Goal: Task Accomplishment & Management: Manage account settings

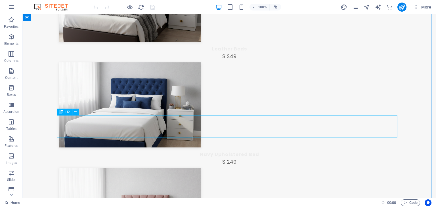
scroll to position [1482, 0]
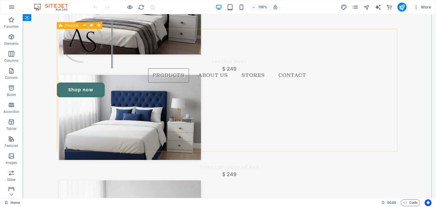
select select "68d19e7c592350ee800d8ef5"
select select "createdAt_DESC"
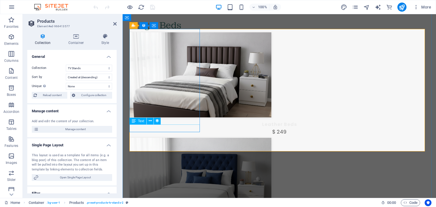
scroll to position [1494, 0]
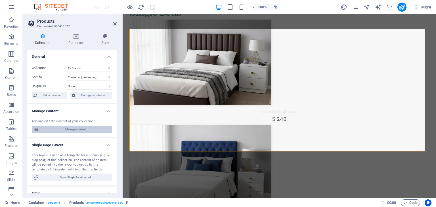
click at [80, 129] on span "Manage content" at bounding box center [75, 129] width 70 height 7
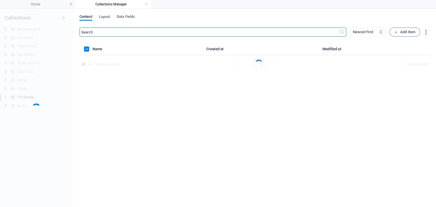
scroll to position [0, 0]
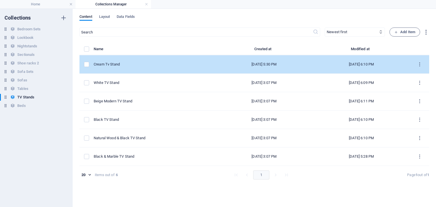
click at [138, 66] on div "Cream Tv Stand" at bounding box center [152, 64] width 117 height 5
select select "In stock"
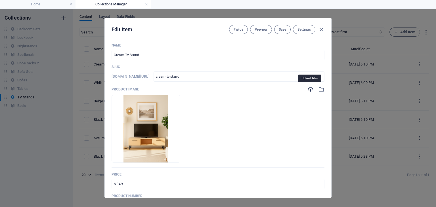
click at [309, 89] on icon "button" at bounding box center [310, 89] width 6 height 6
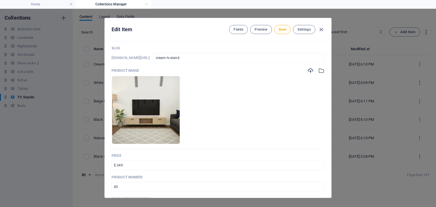
scroll to position [18, 0]
click at [284, 31] on span "Save" at bounding box center [282, 29] width 7 height 5
click at [320, 29] on icon "button" at bounding box center [321, 29] width 7 height 7
type input "cream-tv-stand"
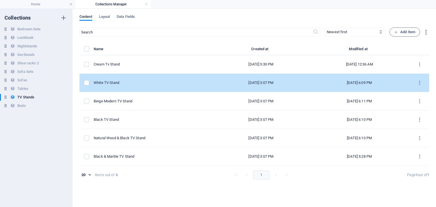
click at [123, 85] on div "White TV Stand" at bounding box center [151, 82] width 115 height 5
select select "In stock"
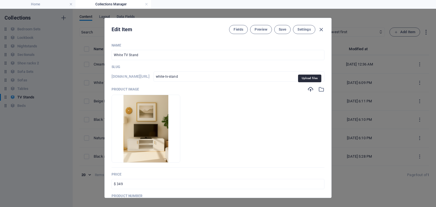
click at [309, 90] on icon "button" at bounding box center [310, 89] width 6 height 6
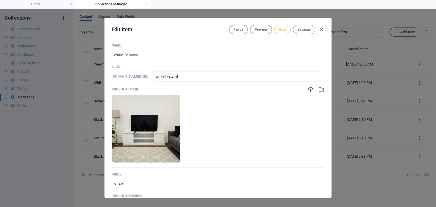
click at [285, 32] on button "Save" at bounding box center [282, 29] width 16 height 9
click at [321, 30] on icon "button" at bounding box center [321, 29] width 7 height 7
type input "white-tv-stand"
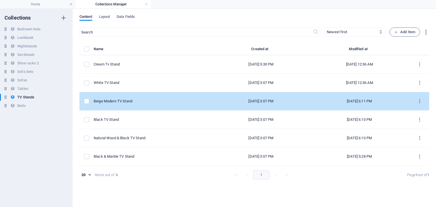
click at [138, 97] on td "Beige Modern TV Stand" at bounding box center [153, 101] width 119 height 18
select select "In stock"
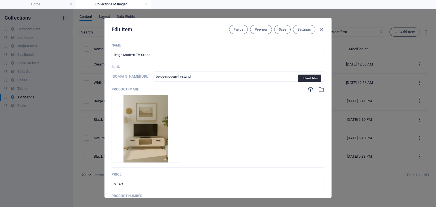
click at [307, 88] on icon "button" at bounding box center [310, 89] width 6 height 6
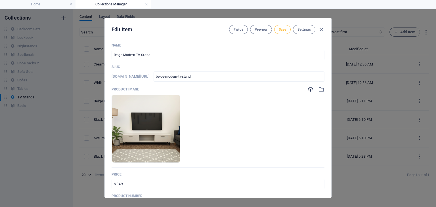
click at [282, 30] on span "Save" at bounding box center [282, 29] width 7 height 5
click at [321, 27] on icon "button" at bounding box center [321, 29] width 7 height 7
type input "beige-modern-tv-stand"
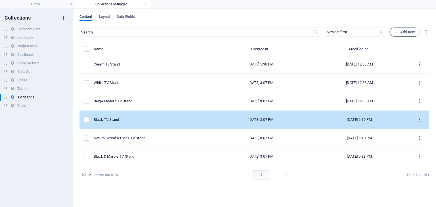
click at [144, 116] on td "Black TV Stand" at bounding box center [153, 120] width 119 height 18
select select "In stock"
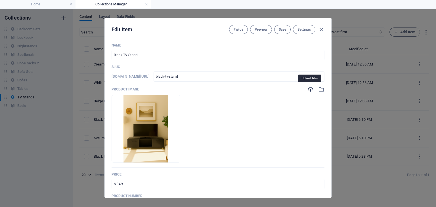
click at [310, 88] on icon "button" at bounding box center [310, 89] width 6 height 6
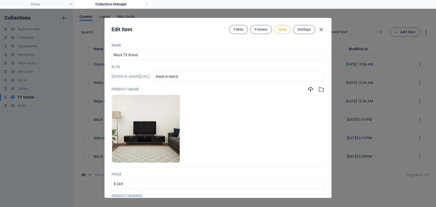
click at [284, 30] on span "Save" at bounding box center [282, 29] width 7 height 5
click at [322, 29] on icon "button" at bounding box center [321, 29] width 7 height 7
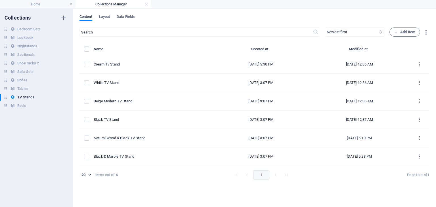
type input "black-tv-stand"
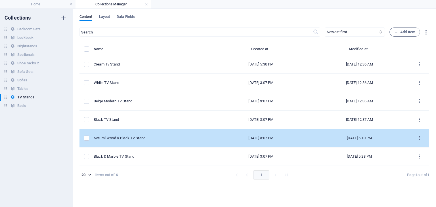
click at [149, 132] on td "Natural Wood & Black TV Stand" at bounding box center [153, 138] width 119 height 18
select select "In stock"
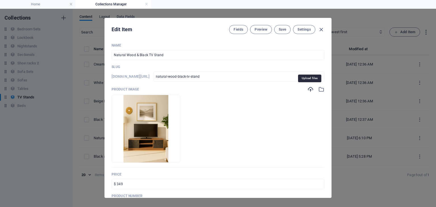
click at [307, 88] on icon "button" at bounding box center [310, 89] width 6 height 6
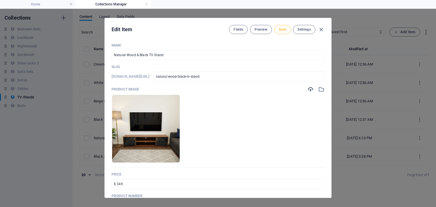
click at [286, 26] on button "Save" at bounding box center [282, 29] width 16 height 9
click at [320, 29] on icon "button" at bounding box center [321, 29] width 7 height 7
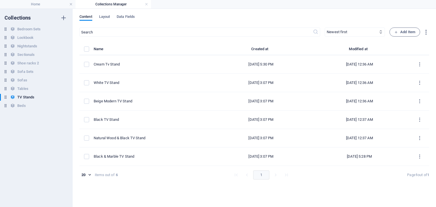
type input "natural-wood-black-tv-stand"
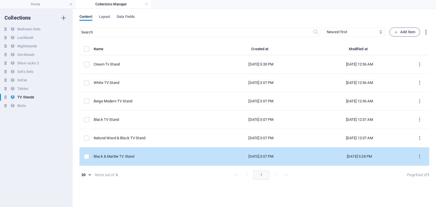
click at [142, 156] on div "Black & Marble TV Stand" at bounding box center [151, 156] width 115 height 5
select select "In stock"
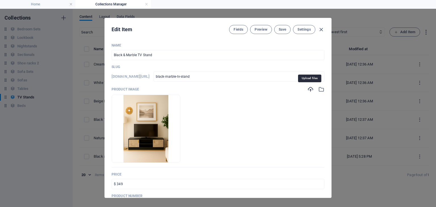
click at [311, 90] on icon "button" at bounding box center [310, 89] width 6 height 6
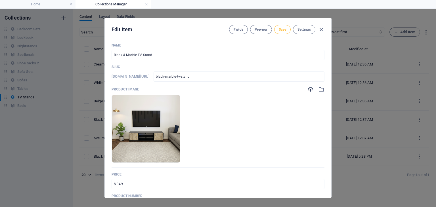
click at [279, 31] on span "Save" at bounding box center [282, 29] width 7 height 5
click at [320, 30] on icon "button" at bounding box center [321, 29] width 7 height 7
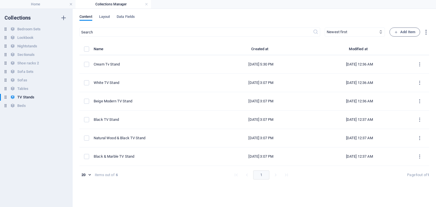
type input "black-marble-tv-stand"
click at [145, 187] on div "​ Newest first Oldest first Last modified Name (ascending) Name (descending) Sl…" at bounding box center [253, 115] width 349 height 174
click at [145, 6] on link at bounding box center [146, 4] width 3 height 5
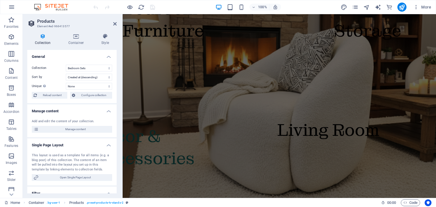
scroll to position [1526, 0]
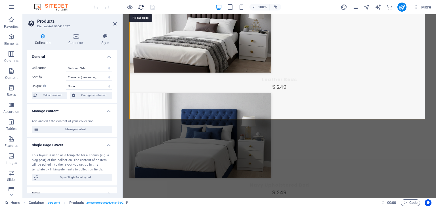
click at [143, 7] on icon "reload" at bounding box center [141, 7] width 7 height 7
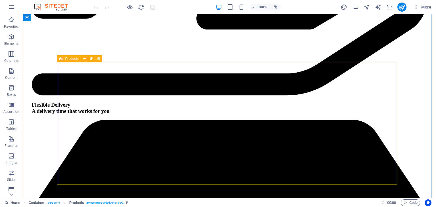
scroll to position [1448, 0]
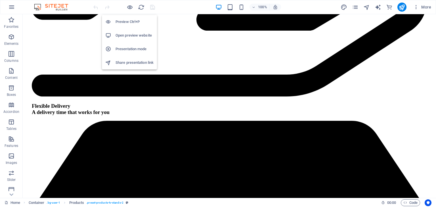
click at [128, 34] on h6 "Open preview website" at bounding box center [134, 35] width 38 height 7
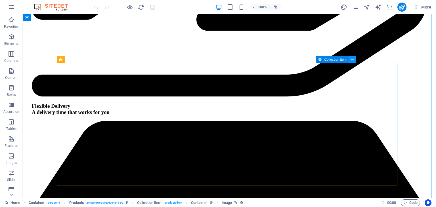
click at [354, 58] on icon at bounding box center [352, 59] width 3 height 6
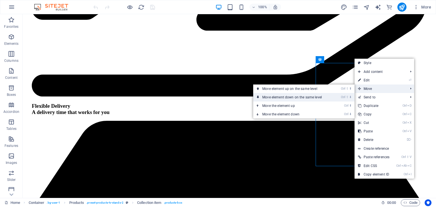
click at [321, 96] on link "Ctrl ⇧ ⬇ Move element down on the same level" at bounding box center [293, 97] width 80 height 9
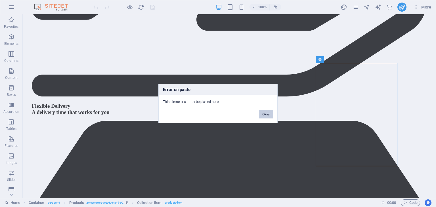
click at [268, 113] on button "Okay" at bounding box center [266, 114] width 14 height 9
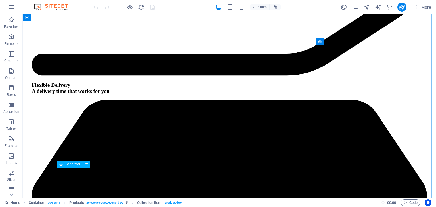
scroll to position [1470, 0]
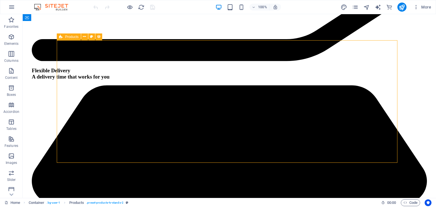
select select "68d19e7c592350ee800d8ef5"
select select "createdAt_DESC"
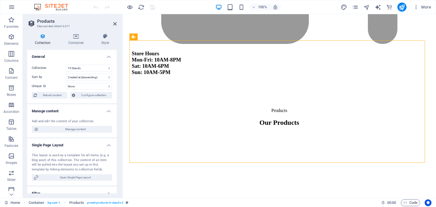
scroll to position [115, 0]
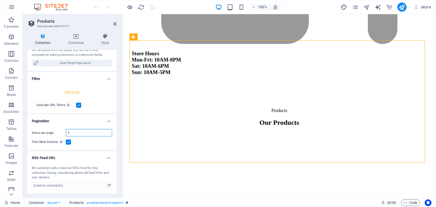
click at [82, 133] on input "4" at bounding box center [89, 132] width 46 height 7
type input "10"
click at [115, 25] on icon at bounding box center [114, 24] width 3 height 5
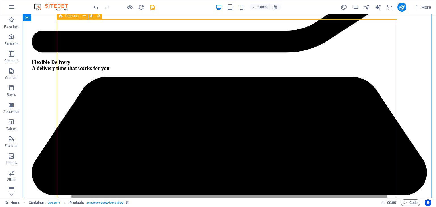
scroll to position [1492, 0]
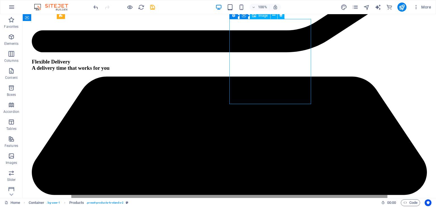
select select "image"
select select "px"
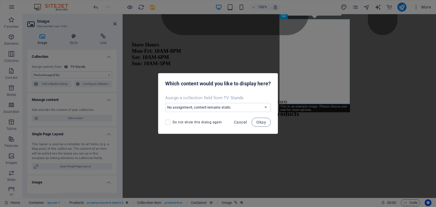
scroll to position [1504, 0]
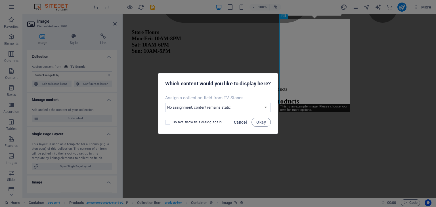
click at [241, 121] on span "Cancel" at bounding box center [240, 122] width 13 height 5
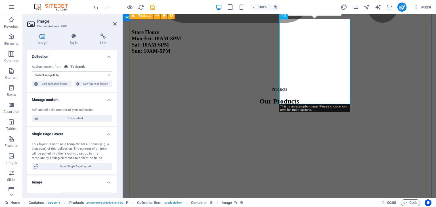
scroll to position [1475, 0]
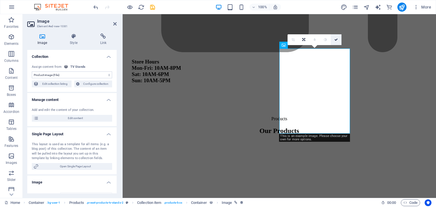
click at [336, 39] on icon at bounding box center [335, 39] width 3 height 3
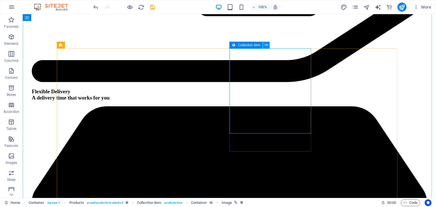
click at [265, 45] on icon at bounding box center [266, 45] width 3 height 6
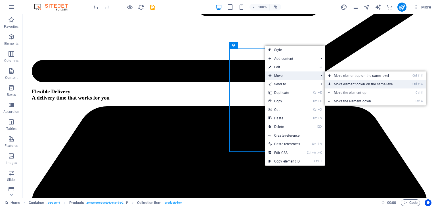
click at [357, 83] on link "Ctrl ⇧ ⬇ Move element down on the same level" at bounding box center [364, 84] width 80 height 9
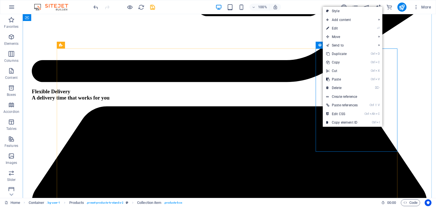
click at [319, 46] on icon at bounding box center [320, 45] width 4 height 7
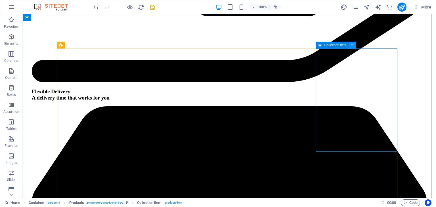
click at [352, 46] on icon at bounding box center [352, 45] width 3 height 6
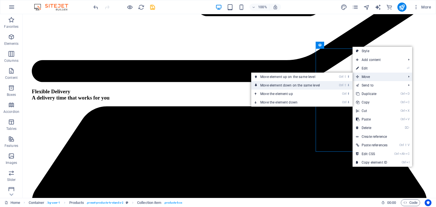
click at [324, 86] on link "Ctrl ⇧ ⬇ Move element down on the same level" at bounding box center [291, 85] width 80 height 9
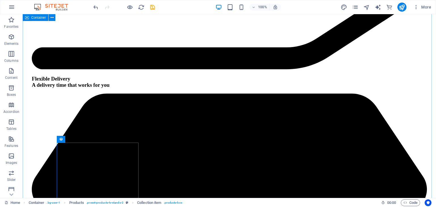
scroll to position [1475, 0]
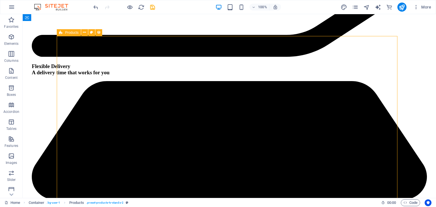
select select "68d19e7c592350ee800d8ef5"
select select "createdAt_DESC"
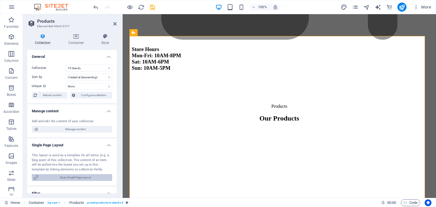
scroll to position [115, 0]
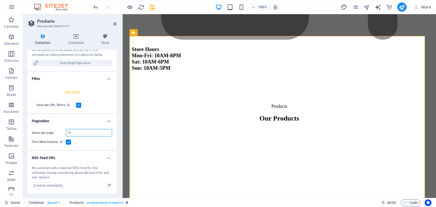
click at [79, 134] on input "10" at bounding box center [89, 132] width 46 height 7
type input "1"
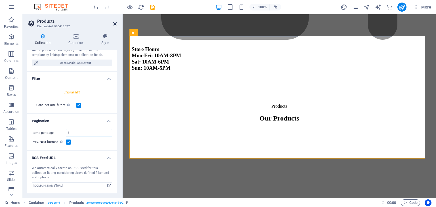
type input "4"
click at [114, 22] on icon at bounding box center [114, 24] width 3 height 5
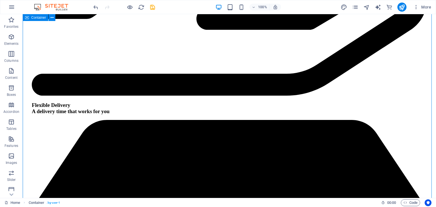
scroll to position [1447, 0]
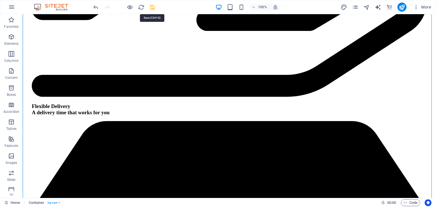
click at [150, 8] on icon "save" at bounding box center [152, 7] width 7 height 7
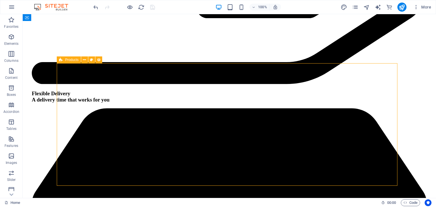
select select "68d19e7c592350ee800d8ef5"
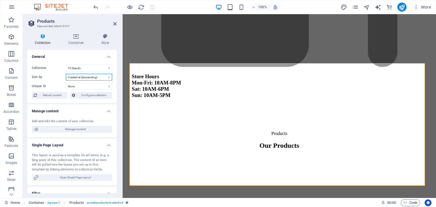
click at [90, 76] on select "Created at (ascending) Created at (descending) Updated at (ascending) Updated a…" at bounding box center [89, 77] width 46 height 7
select select "rand()_ASC"
click at [66, 74] on select "Created at (ascending) Created at (descending) Updated at (ascending) Updated a…" at bounding box center [89, 77] width 46 height 7
click at [115, 25] on icon at bounding box center [114, 24] width 3 height 5
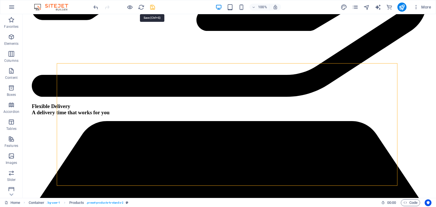
click at [150, 7] on icon "save" at bounding box center [152, 7] width 7 height 7
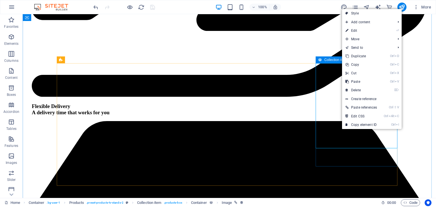
click at [333, 62] on span "Collection item" at bounding box center [335, 59] width 22 height 3
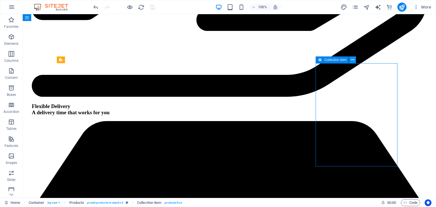
click at [351, 60] on icon at bounding box center [352, 60] width 3 height 6
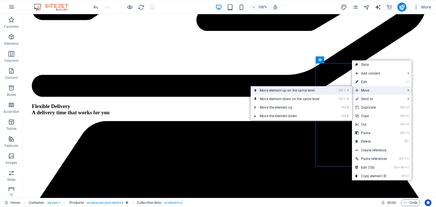
click at [317, 90] on link "Ctrl ⇧ ⬆ Move element up on the same level" at bounding box center [290, 90] width 80 height 9
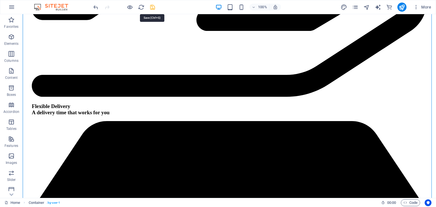
click at [152, 9] on icon "save" at bounding box center [152, 7] width 7 height 7
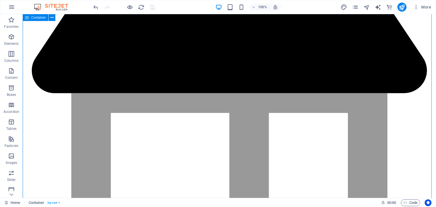
scroll to position [1592, 0]
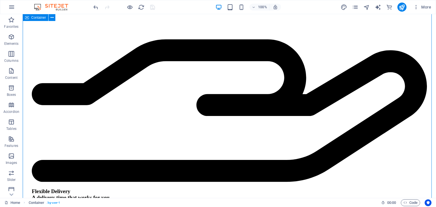
scroll to position [1396, 0]
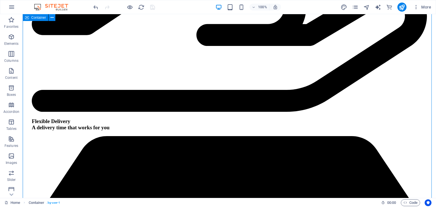
scroll to position [1430, 0]
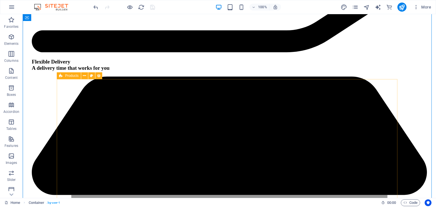
scroll to position [1498, 0]
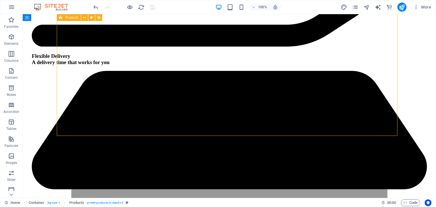
select select "68d19e7c592350ee800d8ef5"
select select "rand()_ASC"
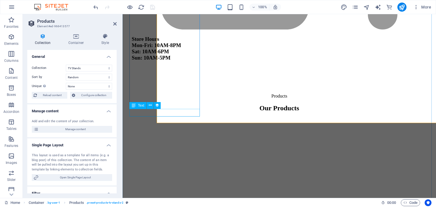
scroll to position [1510, 0]
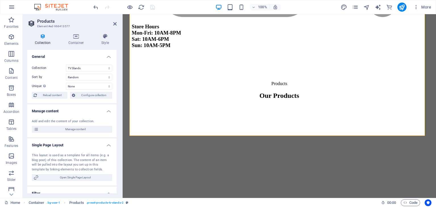
click at [82, 133] on div "Add and edit the content of your collection. Manage content" at bounding box center [71, 126] width 89 height 23
click at [79, 129] on span "Manage content" at bounding box center [75, 129] width 70 height 7
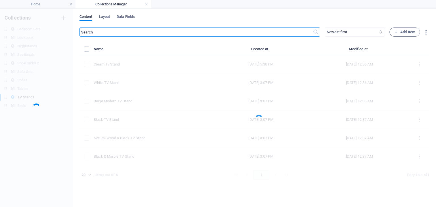
scroll to position [0, 0]
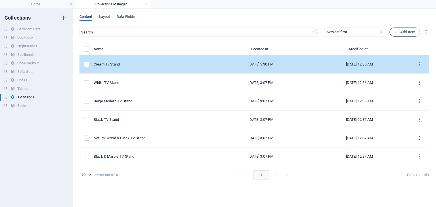
click at [130, 67] on td "Cream Tv Stand" at bounding box center [153, 64] width 119 height 18
select select "In stock"
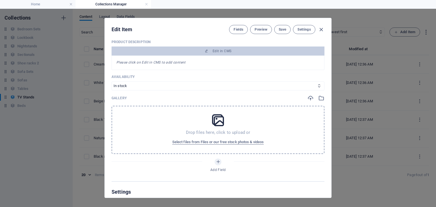
scroll to position [181, 0]
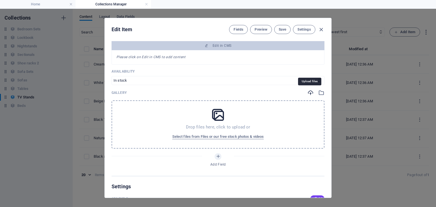
click at [309, 92] on icon "button" at bounding box center [310, 93] width 6 height 6
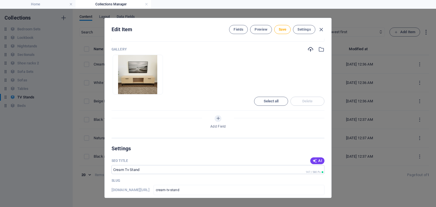
scroll to position [202, 0]
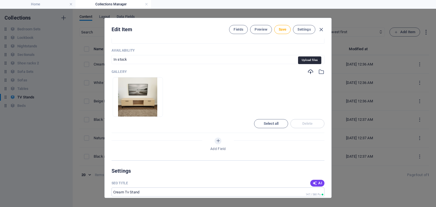
click at [309, 74] on icon "button" at bounding box center [310, 72] width 6 height 6
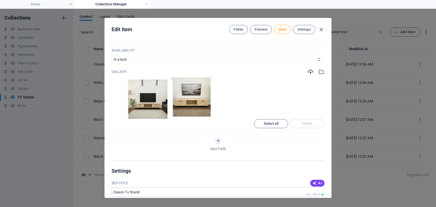
drag, startPoint x: 173, startPoint y: 111, endPoint x: 120, endPoint y: 114, distance: 52.8
click at [120, 114] on ul "Drop files here to upload them instantly" at bounding box center [217, 97] width 213 height 40
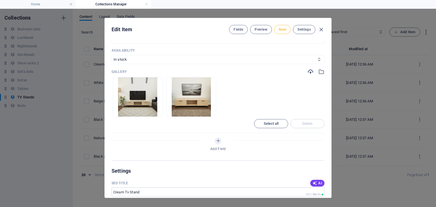
click at [280, 31] on span "Save" at bounding box center [282, 29] width 7 height 5
click at [320, 30] on icon "button" at bounding box center [321, 29] width 7 height 7
type input "cream-tv-stand"
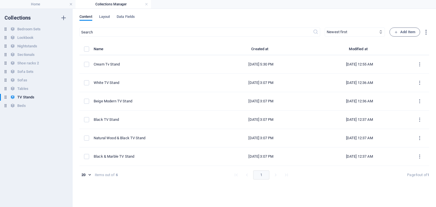
scroll to position [180, 0]
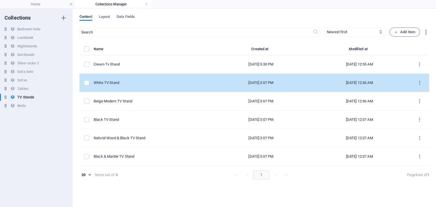
click at [134, 83] on div "White TV Stand" at bounding box center [151, 82] width 115 height 5
select select "In stock"
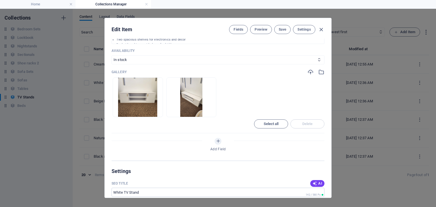
scroll to position [249, 0]
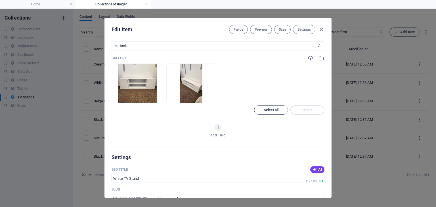
click at [275, 107] on button "Select all" at bounding box center [271, 110] width 34 height 9
click at [297, 111] on span "Delete" at bounding box center [307, 109] width 29 height 3
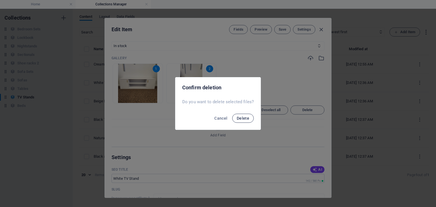
click at [243, 119] on span "Delete" at bounding box center [243, 118] width 12 height 5
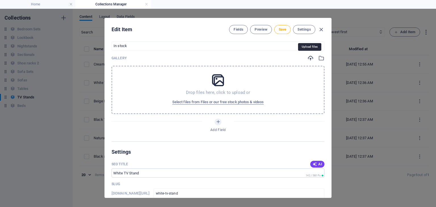
click at [307, 59] on icon "button" at bounding box center [310, 58] width 6 height 6
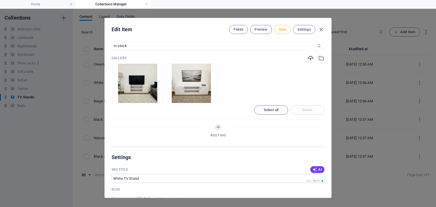
click at [283, 31] on span "Save" at bounding box center [282, 29] width 7 height 5
click at [320, 28] on icon "button" at bounding box center [321, 29] width 7 height 7
type input "white-tv-stand"
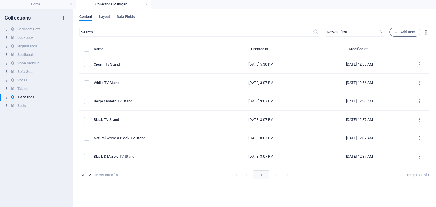
scroll to position [193, 0]
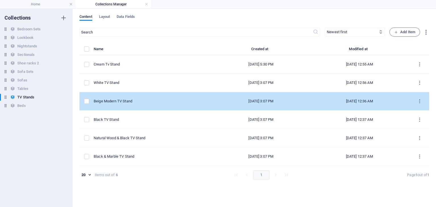
click at [147, 94] on td "Beige Modern TV Stand" at bounding box center [153, 101] width 119 height 18
select select "In stock"
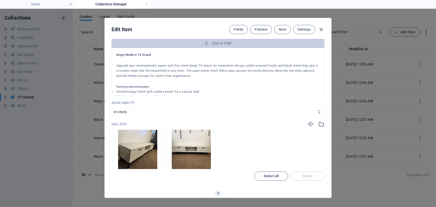
scroll to position [22, 0]
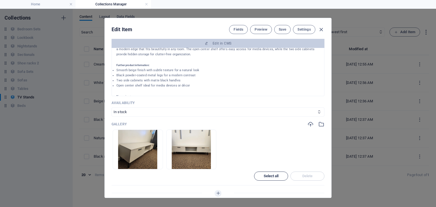
click at [271, 179] on button "Select all" at bounding box center [271, 176] width 34 height 9
click at [301, 178] on button "Delete" at bounding box center [307, 176] width 34 height 9
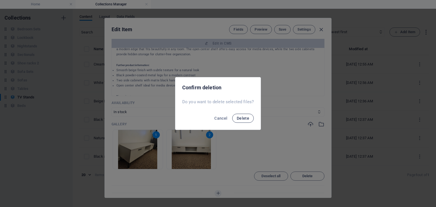
click at [250, 115] on button "Delete" at bounding box center [243, 118] width 22 height 9
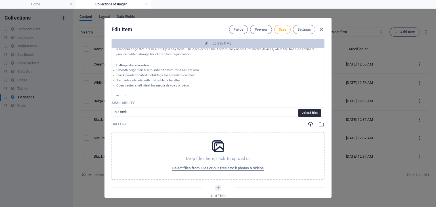
click at [310, 124] on icon "button" at bounding box center [310, 124] width 6 height 6
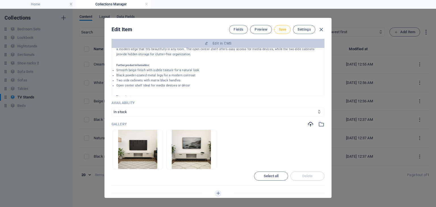
click at [284, 32] on button "Save" at bounding box center [282, 29] width 16 height 9
click at [319, 30] on icon "button" at bounding box center [321, 29] width 7 height 7
type input "beige-modern-tv-stand"
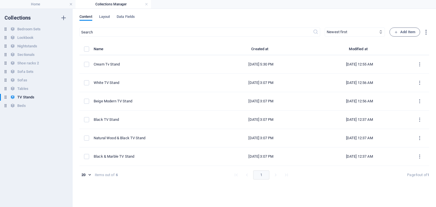
scroll to position [161, 0]
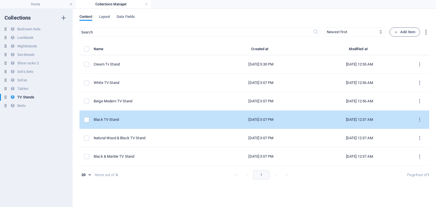
click at [140, 121] on div "Black TV Stand" at bounding box center [151, 119] width 115 height 5
select select "In stock"
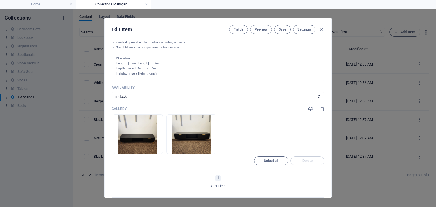
scroll to position [199, 0]
click at [271, 161] on span "Select all" at bounding box center [270, 160] width 15 height 3
click at [305, 159] on span "Delete" at bounding box center [307, 160] width 10 height 3
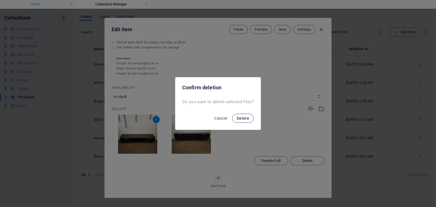
click at [251, 116] on button "Delete" at bounding box center [243, 118] width 22 height 9
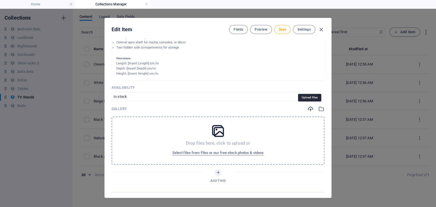
click at [307, 108] on icon "button" at bounding box center [310, 109] width 6 height 6
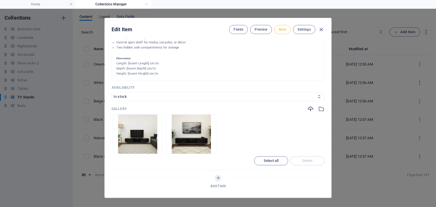
click at [283, 28] on span "Save" at bounding box center [282, 29] width 7 height 5
click at [321, 30] on icon "button" at bounding box center [321, 29] width 7 height 7
type input "black-tv-stand"
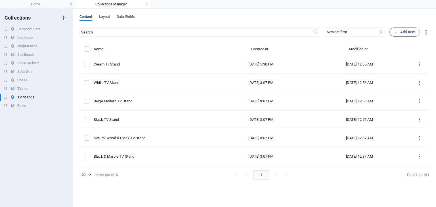
scroll to position [176, 0]
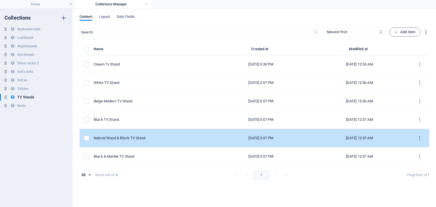
click at [149, 140] on div "Natural Wood & Black TV Stand" at bounding box center [151, 138] width 115 height 5
select select "In stock"
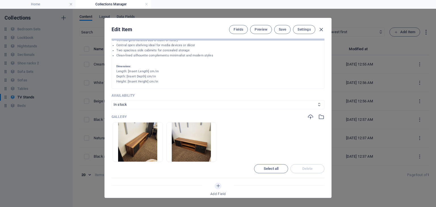
scroll to position [196, 0]
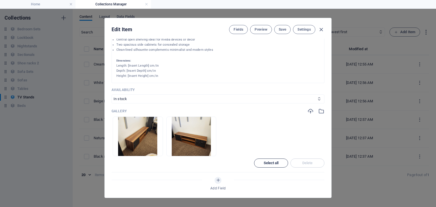
click at [275, 163] on span "Select all" at bounding box center [270, 162] width 15 height 3
click at [294, 165] on button "Delete" at bounding box center [307, 163] width 34 height 9
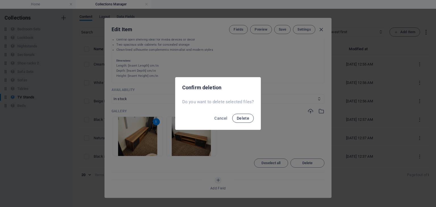
click at [243, 118] on span "Delete" at bounding box center [243, 118] width 12 height 5
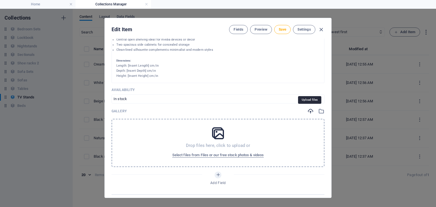
click at [307, 111] on icon "button" at bounding box center [310, 111] width 6 height 6
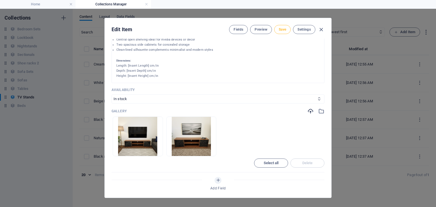
click at [280, 31] on span "Save" at bounding box center [282, 29] width 7 height 5
click at [321, 28] on icon "button" at bounding box center [321, 29] width 7 height 7
type input "natural-wood-black-tv-stand"
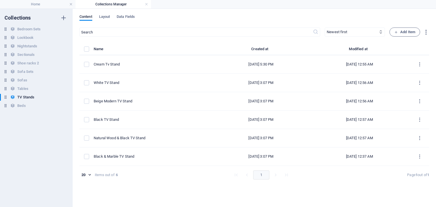
scroll to position [174, 0]
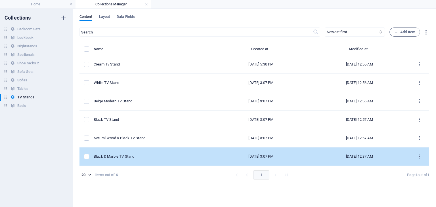
click at [139, 156] on div "Black & Marble TV Stand" at bounding box center [151, 156] width 115 height 5
select select "In stock"
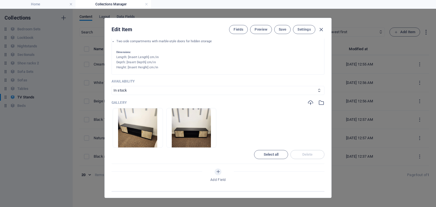
scroll to position [205, 0]
click at [271, 158] on button "Select all" at bounding box center [271, 154] width 34 height 9
click at [306, 155] on span "Delete" at bounding box center [307, 154] width 10 height 3
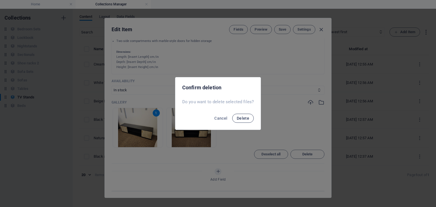
click at [241, 117] on span "Delete" at bounding box center [243, 118] width 12 height 5
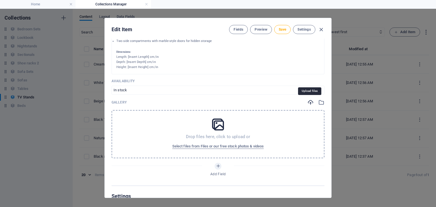
click at [311, 104] on icon "button" at bounding box center [310, 102] width 6 height 6
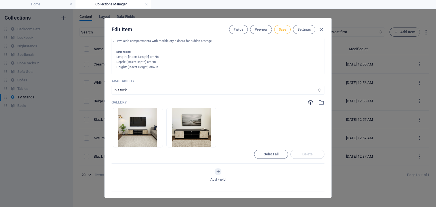
click at [279, 29] on span "Save" at bounding box center [282, 29] width 7 height 5
click at [321, 31] on icon "button" at bounding box center [321, 29] width 7 height 7
type input "black-marble-tv-stand"
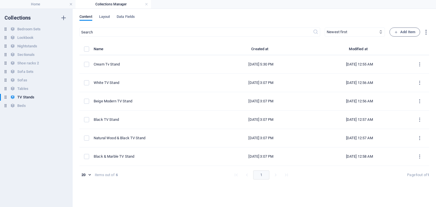
scroll to position [183, 0]
click at [147, 5] on link at bounding box center [146, 4] width 3 height 5
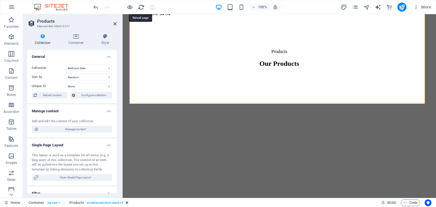
click at [141, 8] on icon "reload" at bounding box center [141, 7] width 7 height 7
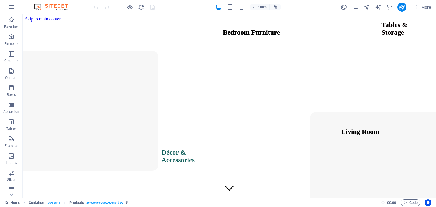
scroll to position [0, 0]
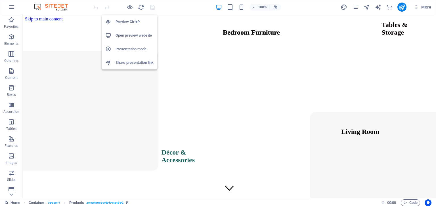
click at [132, 33] on h6 "Open preview website" at bounding box center [134, 35] width 38 height 7
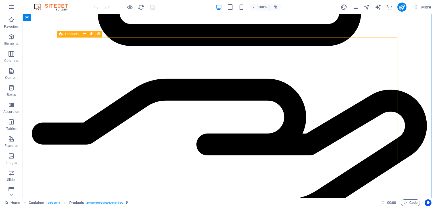
scroll to position [1461, 0]
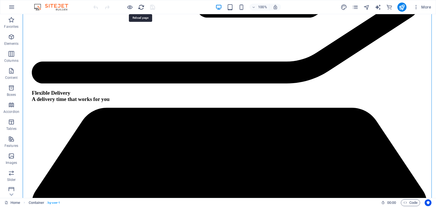
click at [140, 9] on icon "reload" at bounding box center [141, 7] width 7 height 7
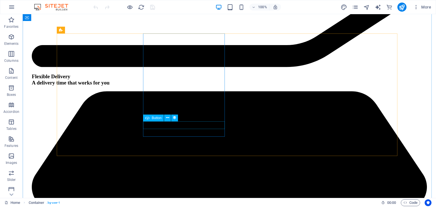
scroll to position [1477, 0]
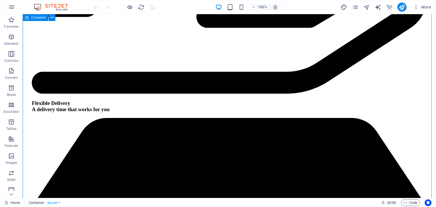
scroll to position [1450, 0]
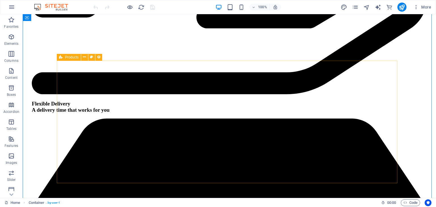
select select "68d19e7c592350ee800d8ef5"
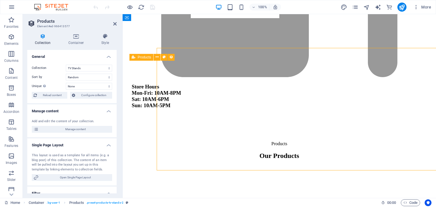
scroll to position [1463, 0]
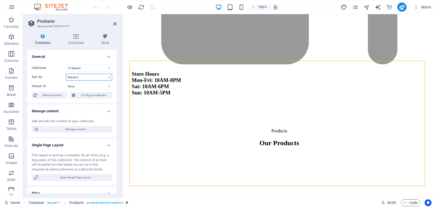
click at [87, 77] on select "Created at (ascending) Created at (descending) Updated at (ascending) Updated a…" at bounding box center [89, 77] width 46 height 7
select select "columns.availability_ASC"
click at [66, 74] on select "Created at (ascending) Created at (descending) Updated at (ascending) Updated a…" at bounding box center [89, 77] width 46 height 7
click at [113, 24] on header "Products Element #ed-966413577" at bounding box center [71, 21] width 89 height 15
click at [114, 23] on icon at bounding box center [114, 24] width 3 height 5
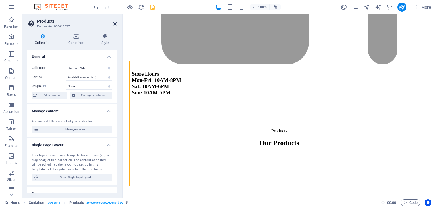
scroll to position [1450, 0]
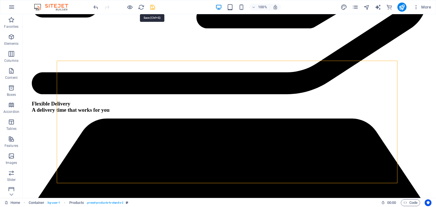
click at [151, 7] on icon "save" at bounding box center [152, 7] width 7 height 7
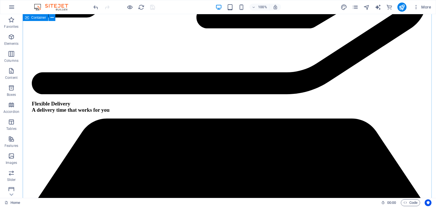
click at [402, 8] on icon "publish" at bounding box center [401, 7] width 7 height 7
